Goal: Task Accomplishment & Management: Manage account settings

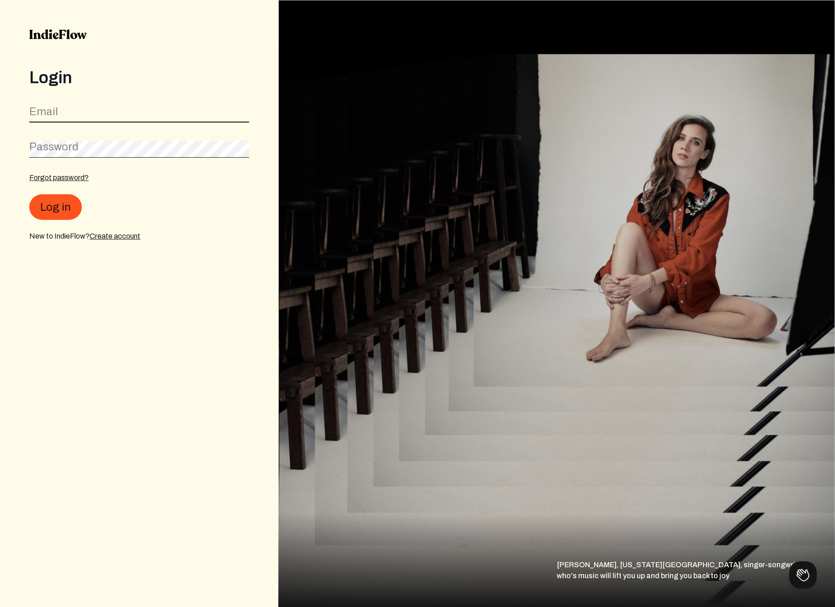
click at [74, 113] on input "email" at bounding box center [139, 113] width 220 height 17
type input "[EMAIL_ADDRESS][DOMAIN_NAME]"
click at [65, 176] on link "Forgot password?" at bounding box center [58, 178] width 59 height 8
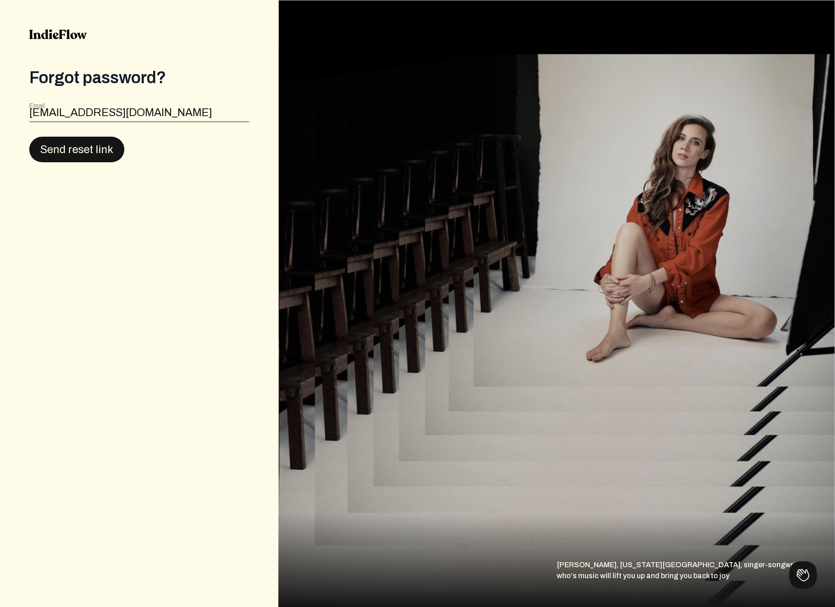
click at [76, 146] on button "Send reset link" at bounding box center [76, 150] width 95 height 26
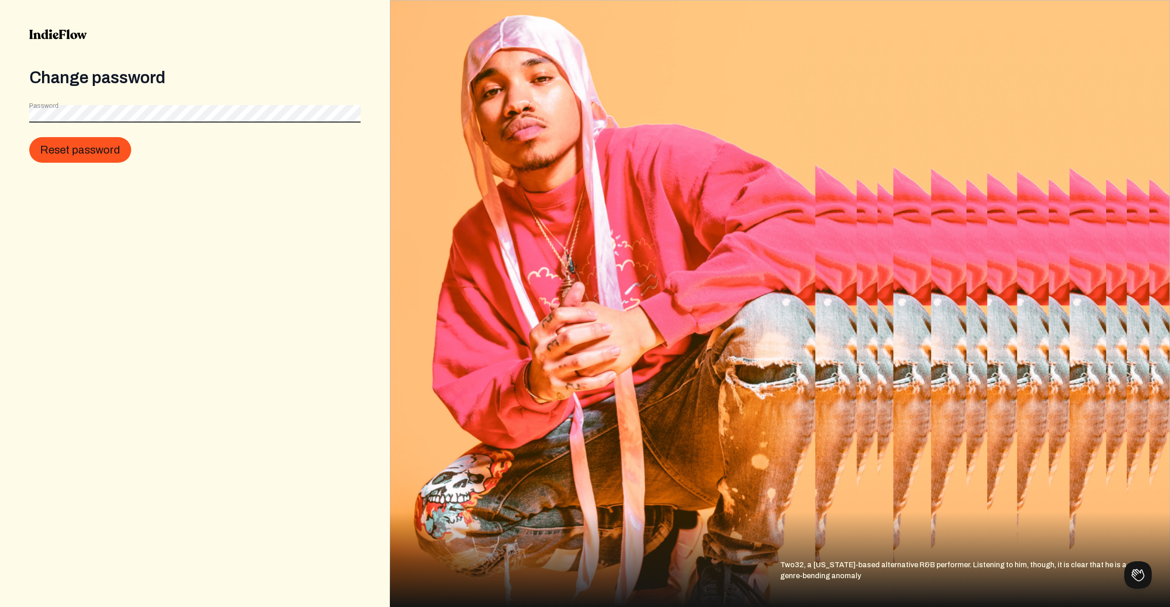
click at [29, 137] on button "Reset password" at bounding box center [80, 150] width 102 height 26
click at [82, 141] on button "Reset password" at bounding box center [80, 150] width 102 height 26
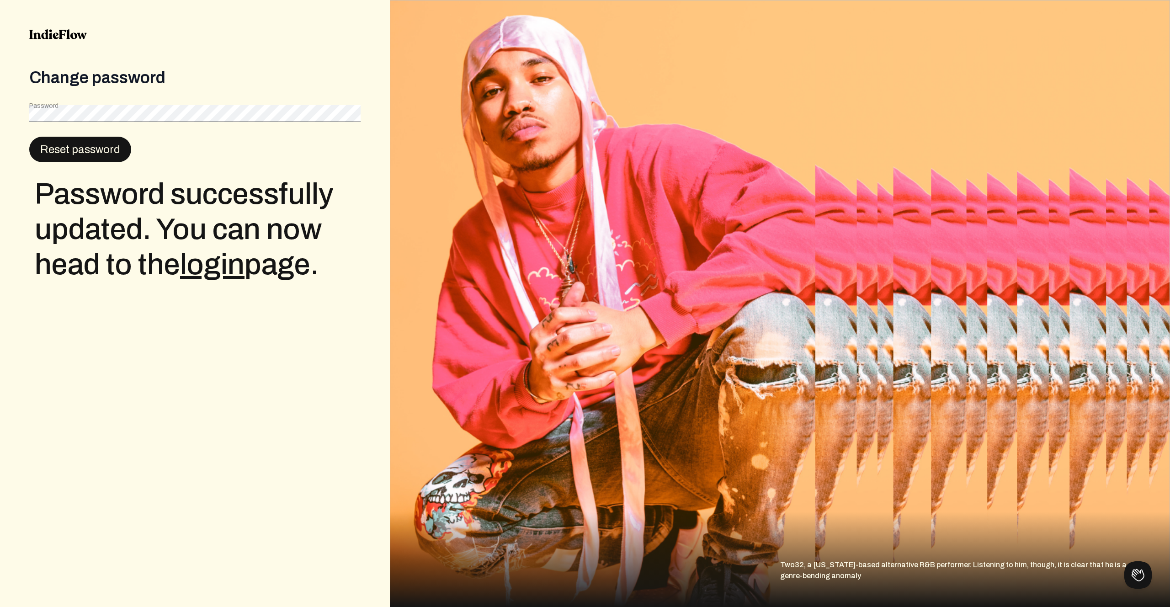
click at [96, 151] on button "Reset password" at bounding box center [80, 150] width 102 height 26
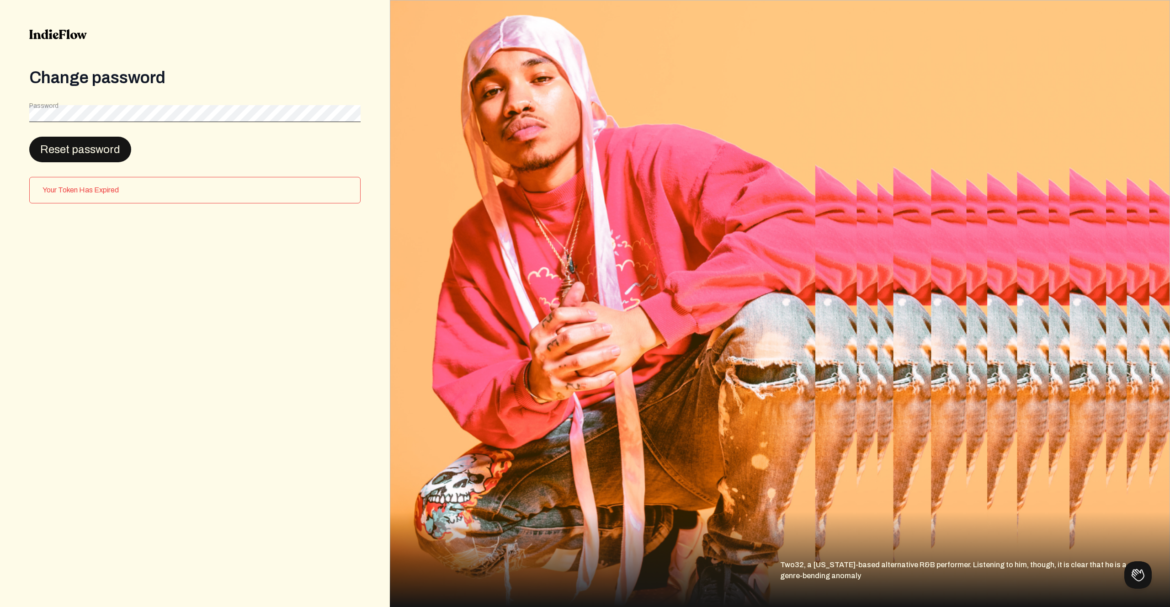
click at [98, 147] on button "Reset password" at bounding box center [80, 150] width 102 height 26
click at [99, 186] on h3 "Your Token Has Expired" at bounding box center [197, 190] width 310 height 11
drag, startPoint x: 98, startPoint y: 158, endPoint x: 101, endPoint y: 143, distance: 15.3
click at [98, 157] on button "Reset password" at bounding box center [80, 150] width 102 height 26
click at [53, 34] on img at bounding box center [58, 34] width 58 height 10
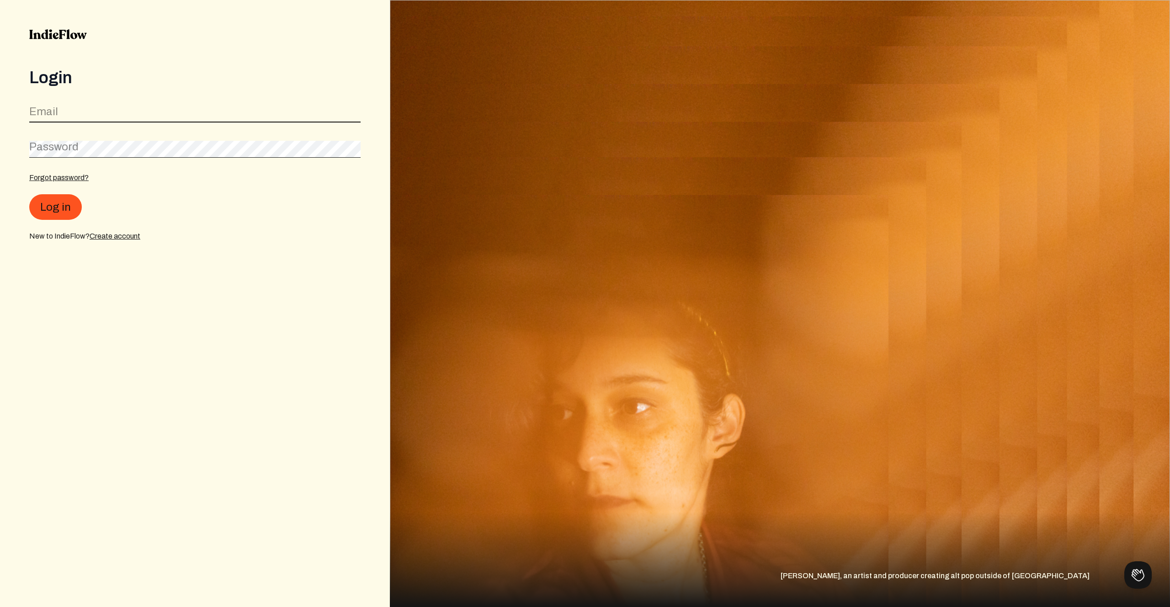
click at [71, 112] on input "email" at bounding box center [194, 113] width 331 height 17
type input "atillaural@gmail.com"
click at [64, 202] on button "Log in" at bounding box center [55, 207] width 53 height 26
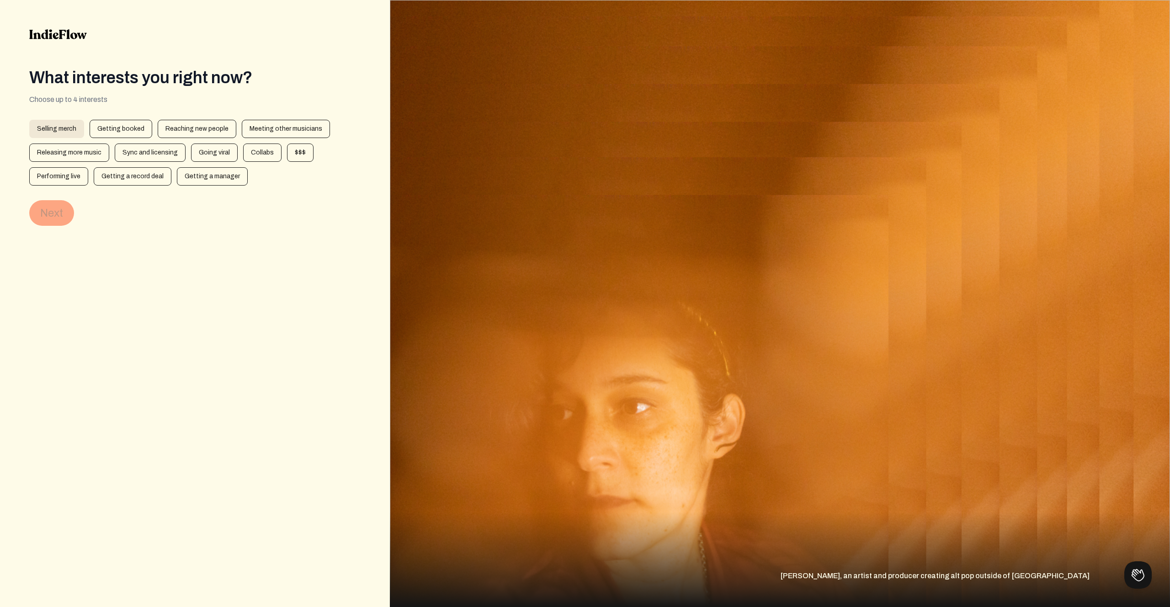
click at [58, 127] on div "Selling merch" at bounding box center [56, 129] width 55 height 18
click at [56, 216] on button "Next" at bounding box center [51, 213] width 45 height 26
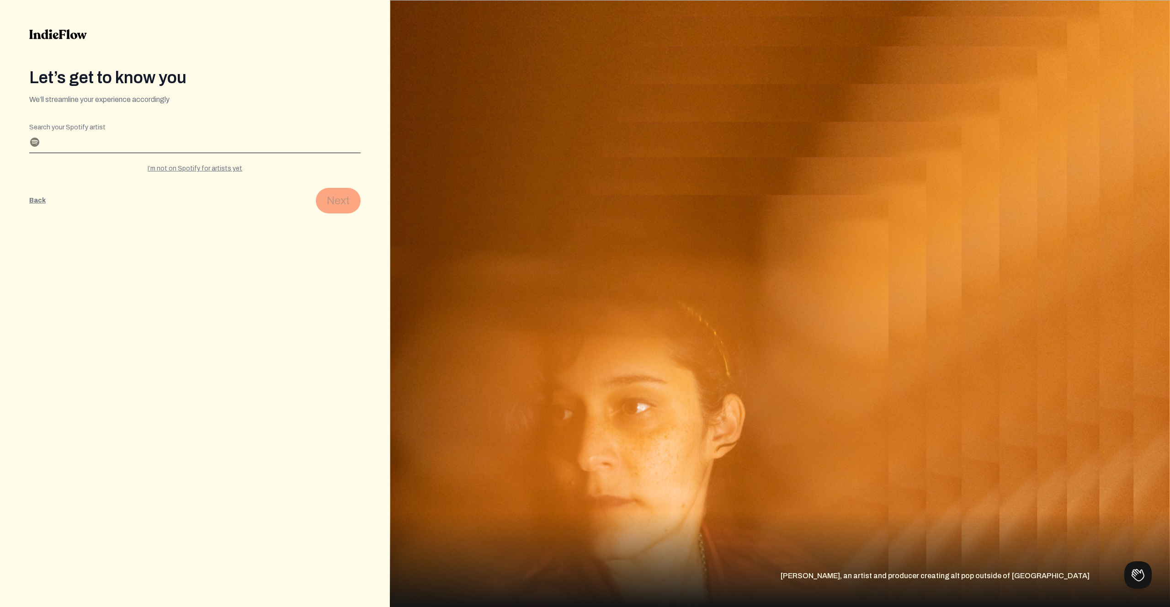
click at [56, 140] on input "Search your Spotify artist" at bounding box center [194, 145] width 331 height 15
drag, startPoint x: 27, startPoint y: 214, endPoint x: 32, endPoint y: 201, distance: 14.2
click at [27, 211] on div "Let’s get to know you We’ll streamline your experience accordingly Editable cre…" at bounding box center [195, 303] width 390 height 607
click at [32, 201] on button "Back" at bounding box center [37, 201] width 16 height 26
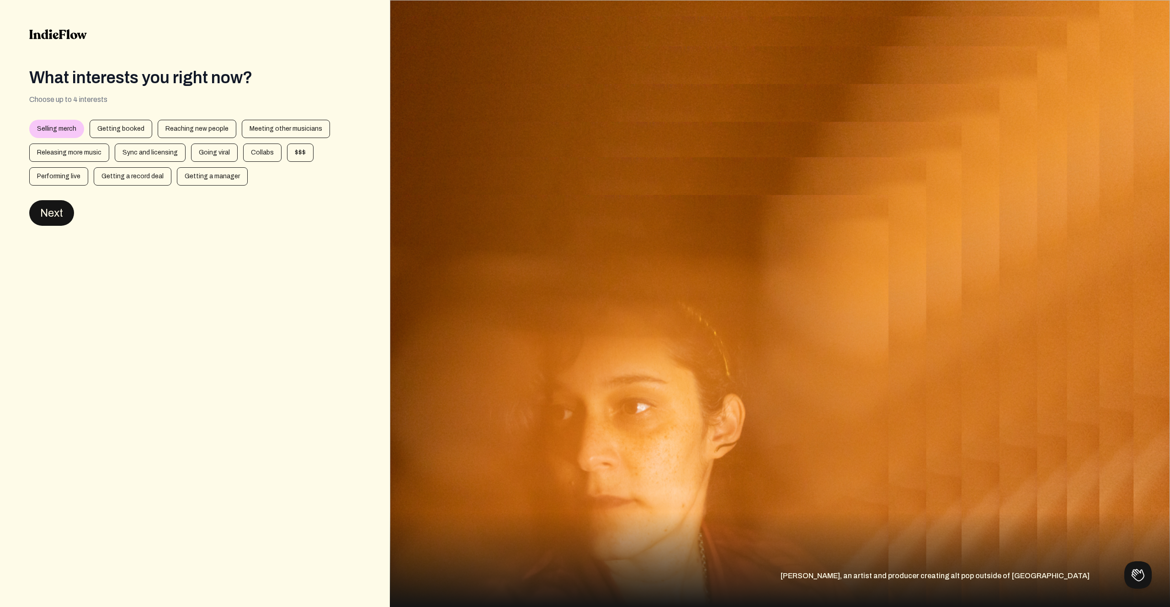
drag, startPoint x: 63, startPoint y: 218, endPoint x: 66, endPoint y: 115, distance: 102.4
click at [63, 217] on button "Next" at bounding box center [51, 213] width 45 height 26
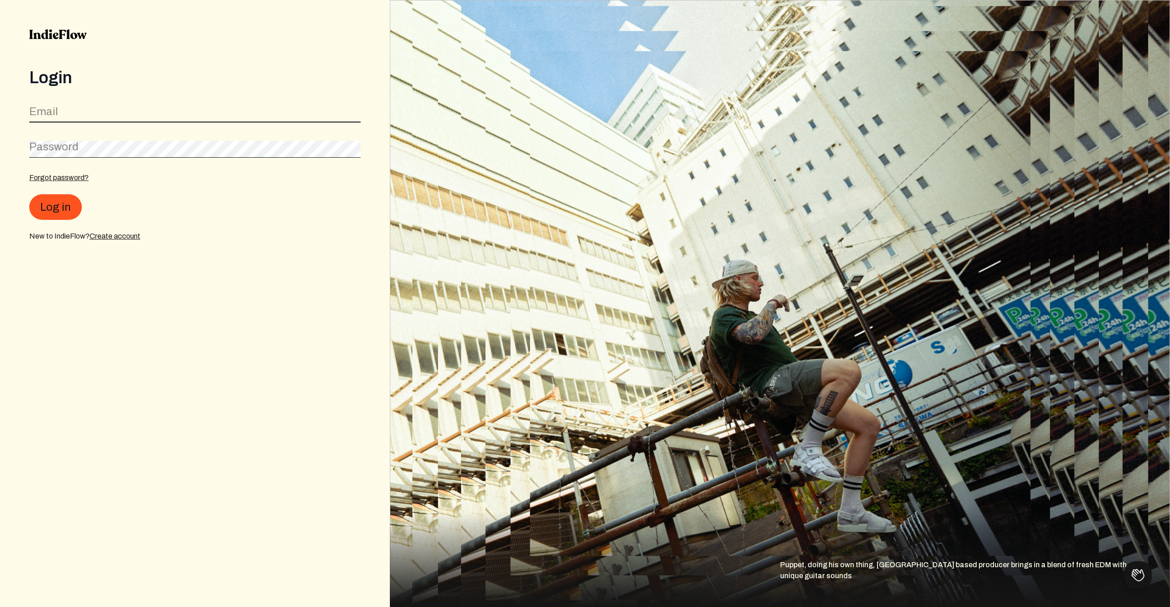
click at [76, 114] on input "email" at bounding box center [194, 113] width 331 height 17
type input "atillaural@gmail.com"
click at [58, 209] on button "Log in" at bounding box center [55, 207] width 53 height 26
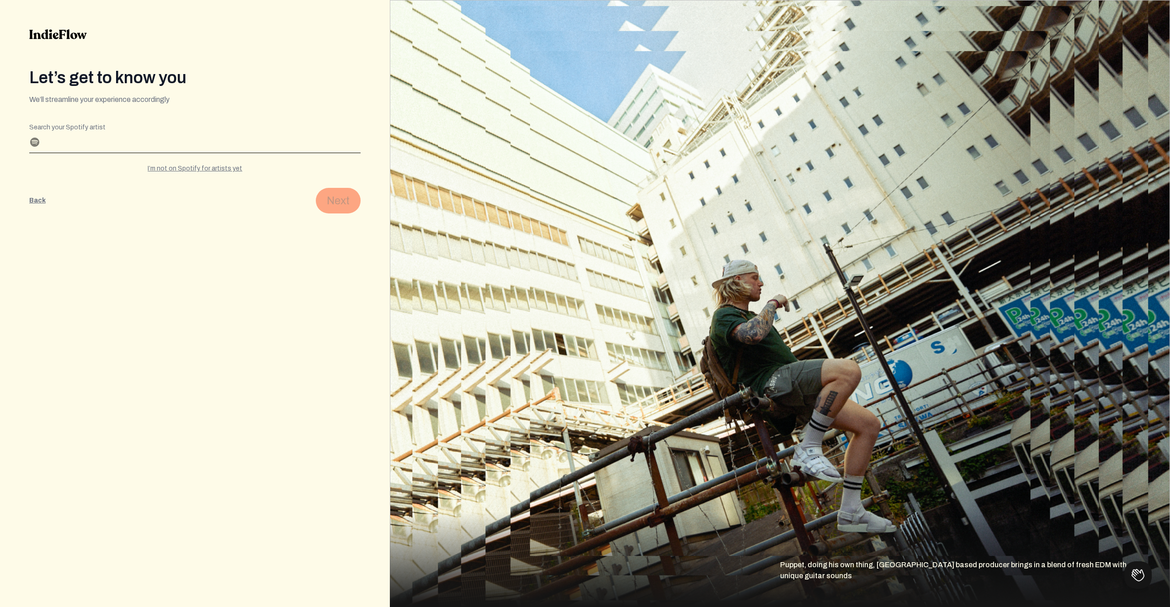
click at [107, 146] on input "Search your Spotify artist" at bounding box center [194, 145] width 331 height 15
click at [111, 145] on input "Search your Spotify artist" at bounding box center [194, 145] width 331 height 15
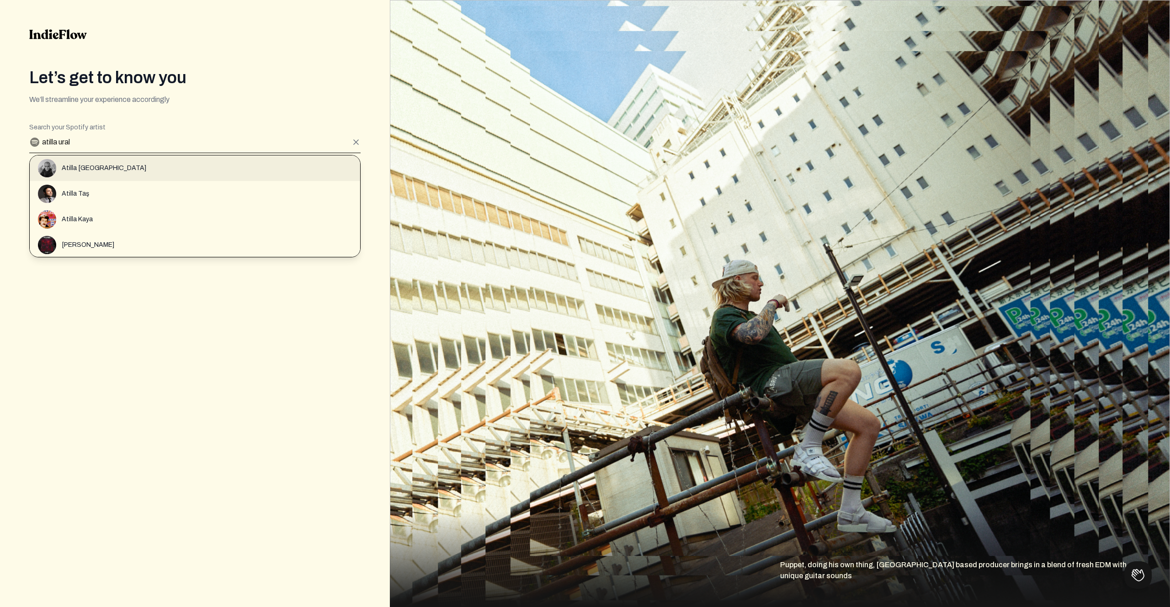
type input "atilla ural"
click at [85, 162] on div "Atilla Ural" at bounding box center [199, 168] width 322 height 18
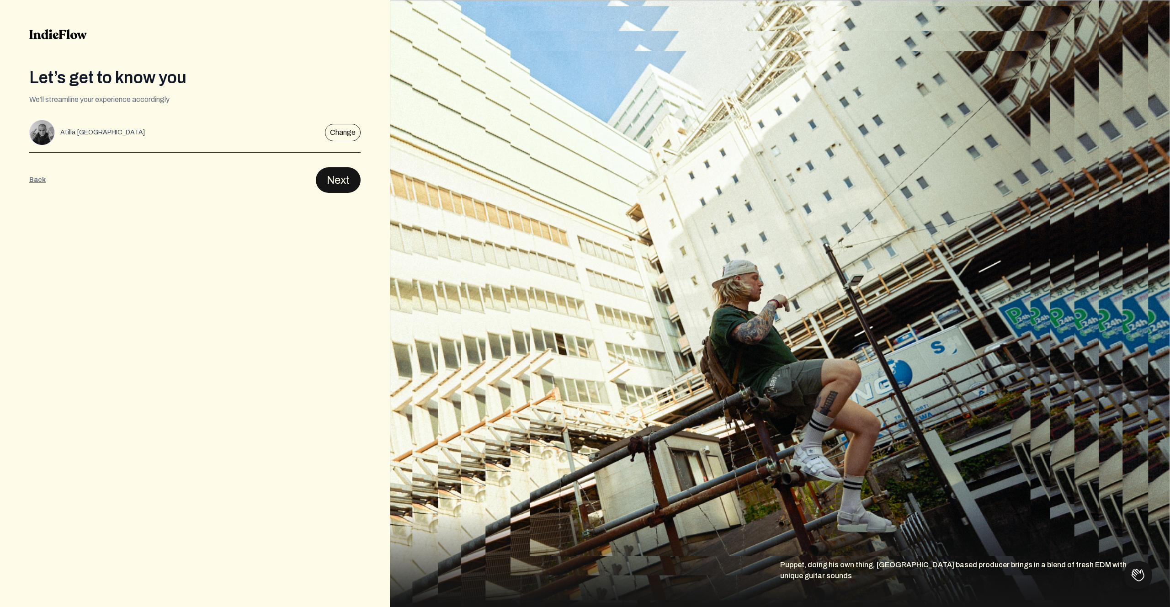
click at [337, 186] on button "Next" at bounding box center [338, 180] width 45 height 26
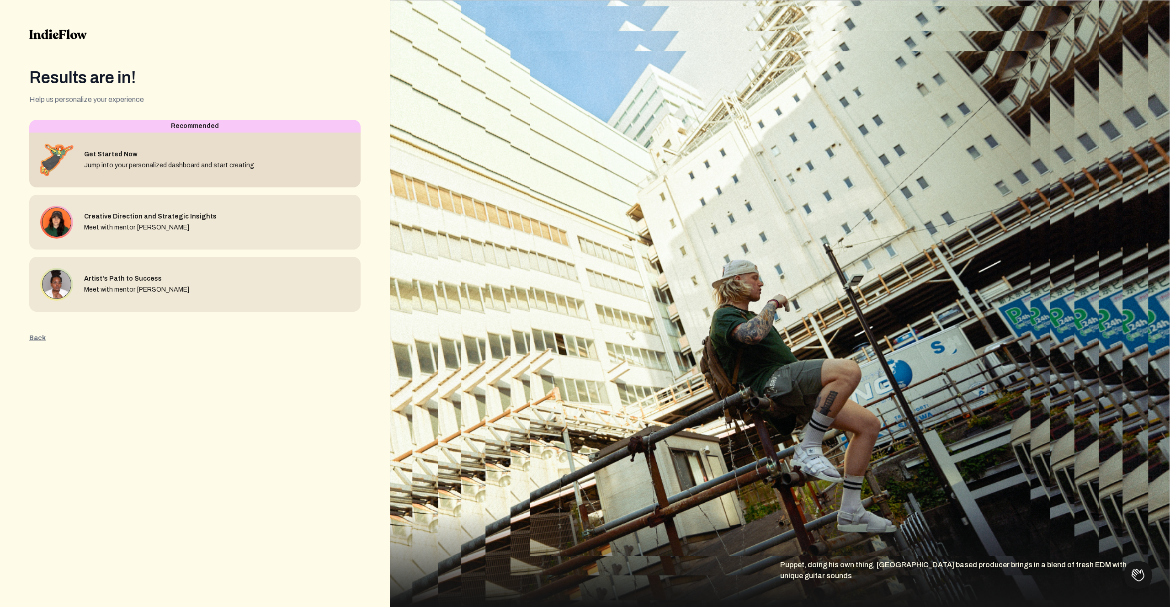
click at [197, 161] on div "Jump into your personalized dashboard and start creating" at bounding box center [169, 165] width 170 height 9
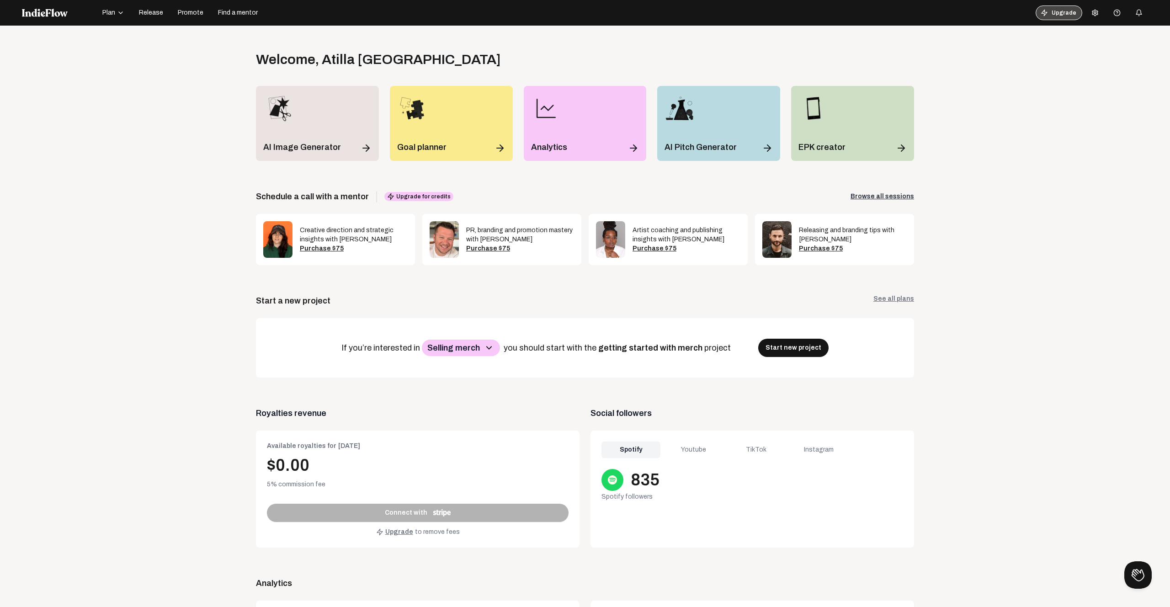
click at [1066, 15] on button "Upgrade" at bounding box center [1059, 12] width 47 height 15
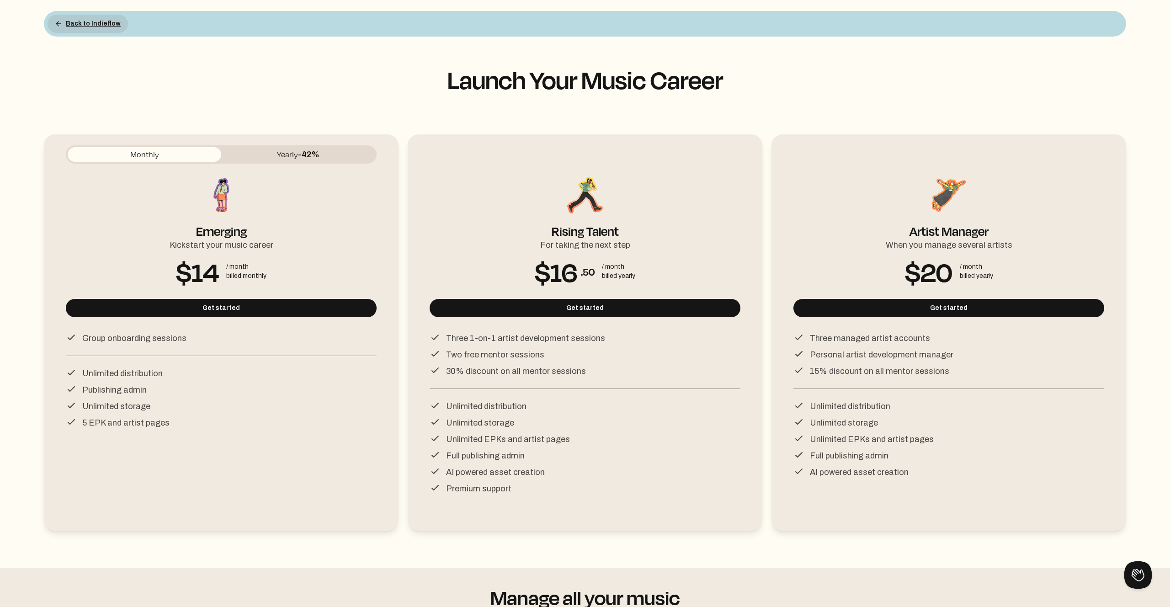
click at [54, 23] on button "Back to Indieflow" at bounding box center [88, 24] width 80 height 18
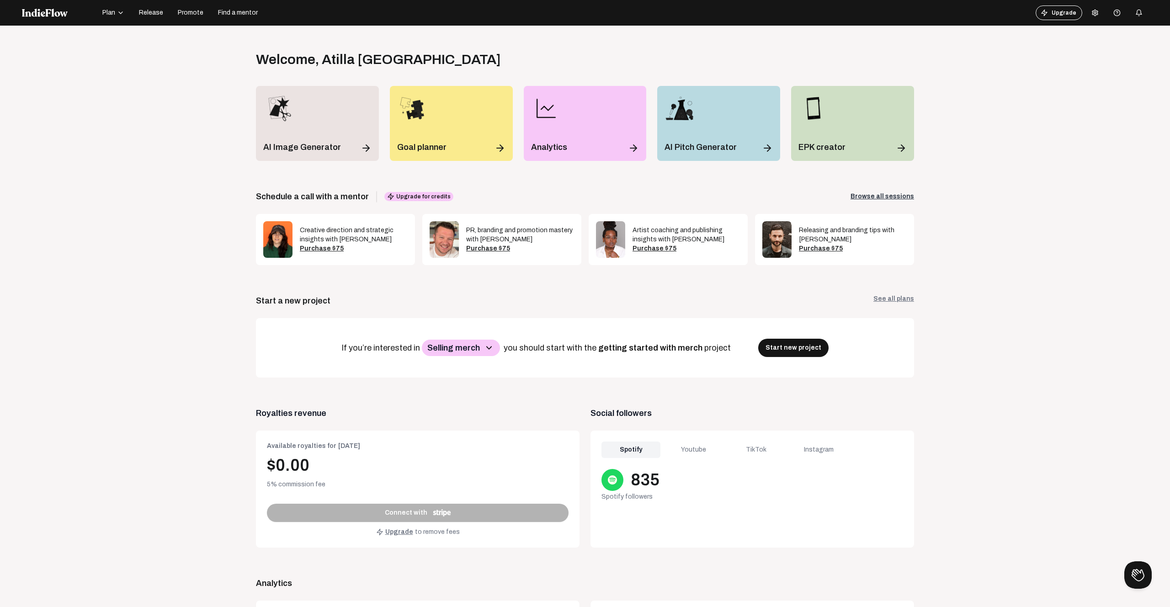
click at [1094, 14] on icon at bounding box center [1094, 12] width 7 height 7
click at [1120, 67] on link "Payment Settings" at bounding box center [1122, 71] width 66 height 12
drag, startPoint x: 1024, startPoint y: 33, endPoint x: 1015, endPoint y: 32, distance: 8.9
click at [1022, 33] on div "Open menu Welcome , Atilla Ural Log out Get the full experience on desktop! Unl…" at bounding box center [585, 329] width 1170 height 607
